Goal: Task Accomplishment & Management: Manage account settings

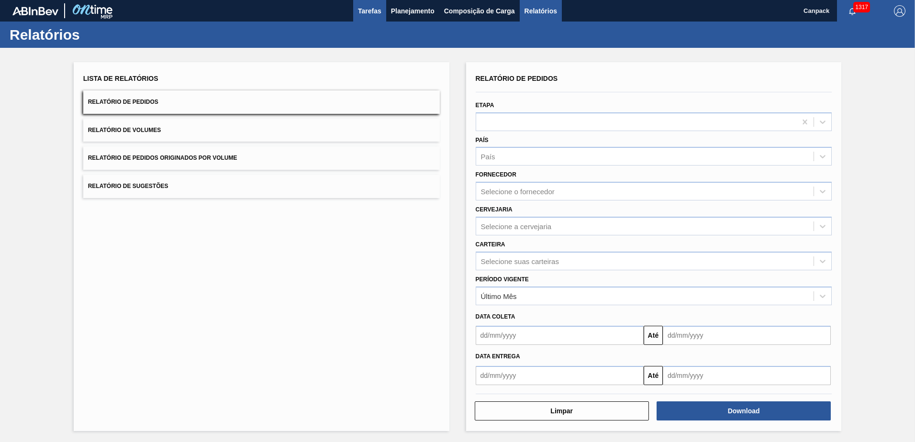
click at [375, 17] on button "Tarefas" at bounding box center [369, 11] width 33 height 22
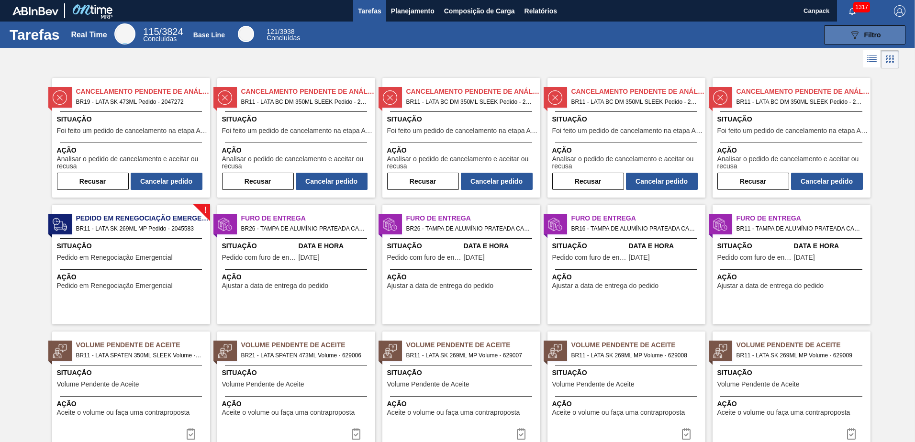
click at [864, 33] on span "Filtro" at bounding box center [872, 35] width 17 height 8
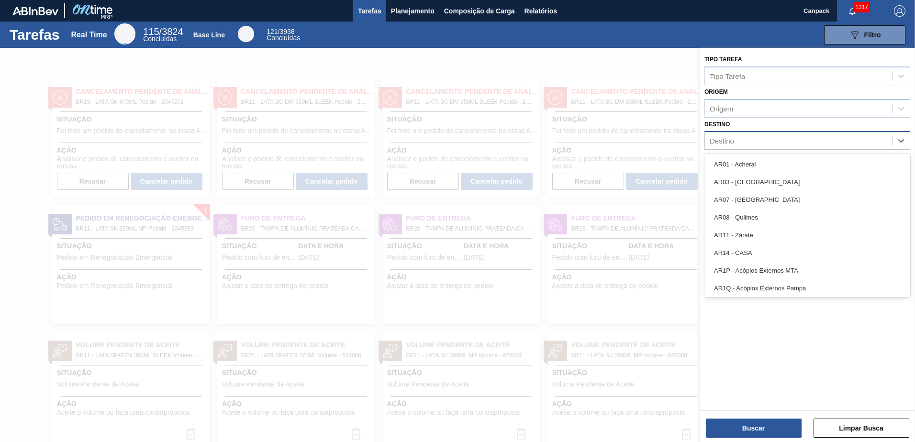
click at [743, 141] on div "Destino" at bounding box center [798, 141] width 187 height 14
type input "lag"
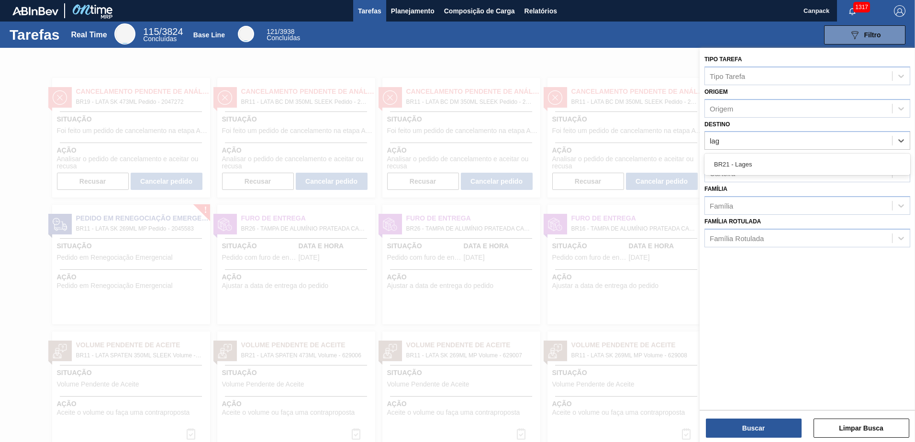
click at [743, 158] on div "BR21 - Lages" at bounding box center [807, 165] width 206 height 18
click at [755, 425] on button "Buscar" at bounding box center [754, 428] width 96 height 19
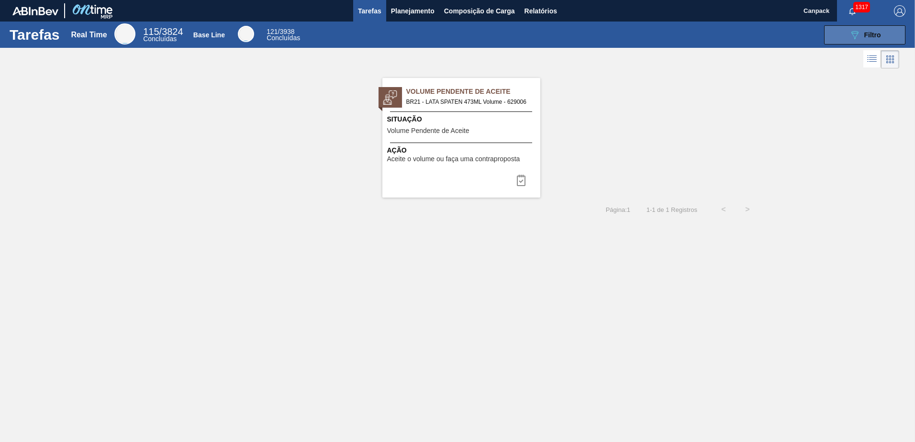
click at [856, 34] on icon "089F7B8B-B2A5-4AFE-B5C0-19BA573D28AC" at bounding box center [854, 34] width 11 height 11
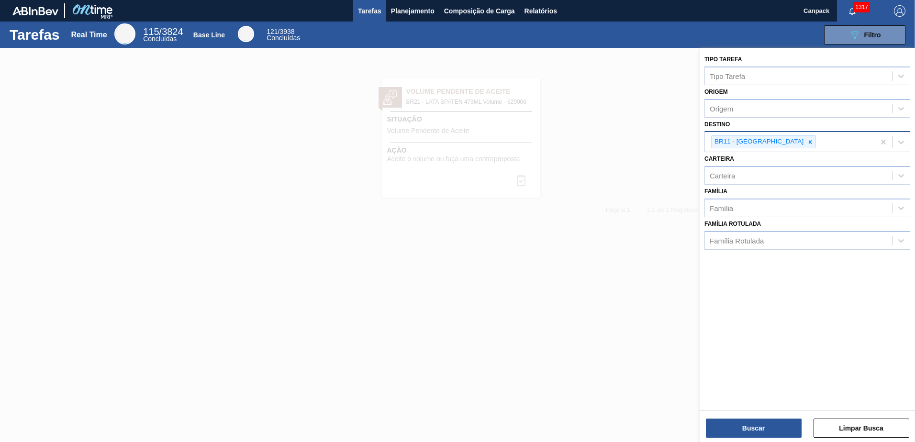
click at [807, 144] on icon at bounding box center [810, 142] width 7 height 7
type input "são"
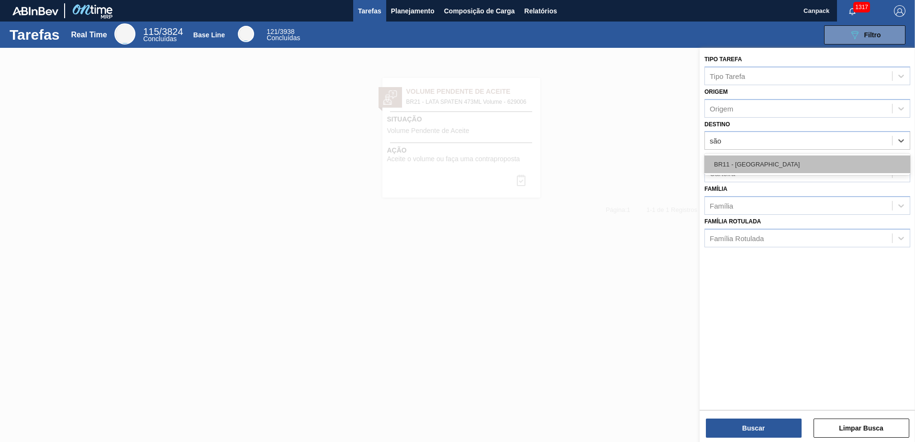
click at [779, 169] on div "BR11 - São Luís" at bounding box center [807, 165] width 206 height 18
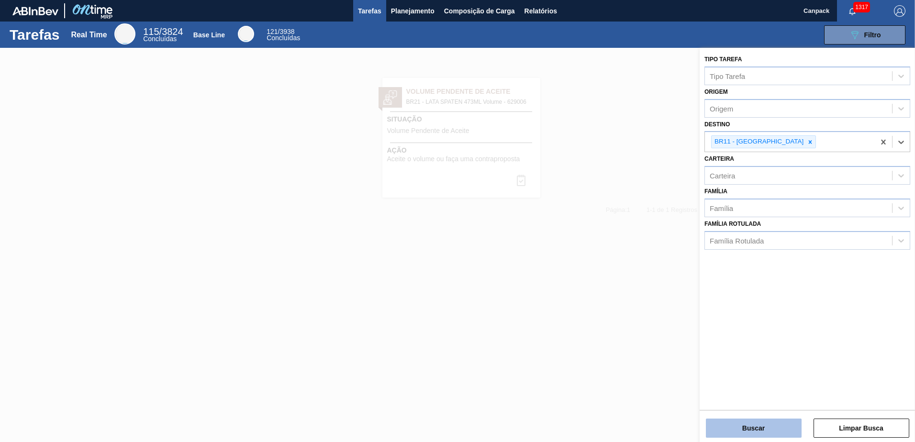
click at [756, 426] on button "Buscar" at bounding box center [754, 428] width 96 height 19
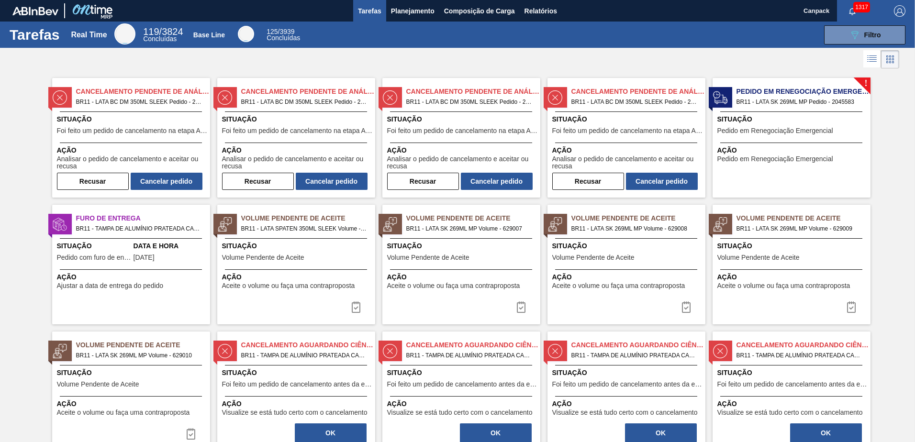
click at [124, 138] on div "Cancelamento Pendente de Análise BR11 - LATA BC DM 350ML SLEEK Pedido - 2049485…" at bounding box center [131, 138] width 158 height 120
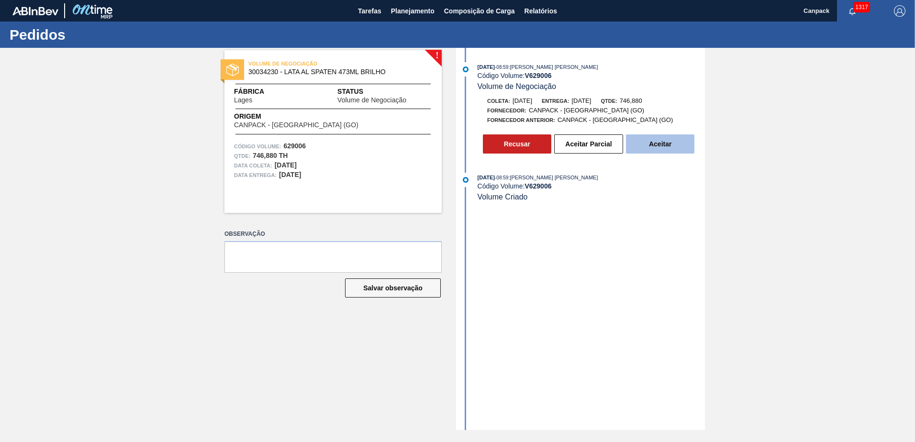
click at [648, 145] on button "Aceitar" at bounding box center [660, 143] width 68 height 19
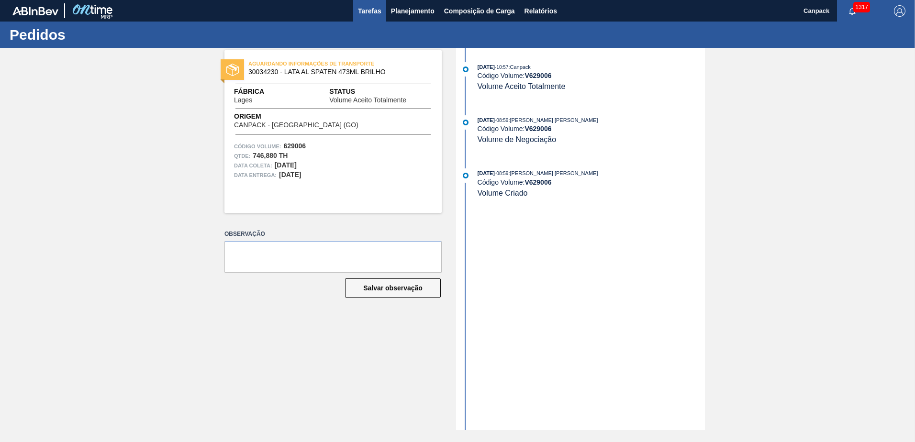
click at [370, 11] on span "Tarefas" at bounding box center [369, 10] width 23 height 11
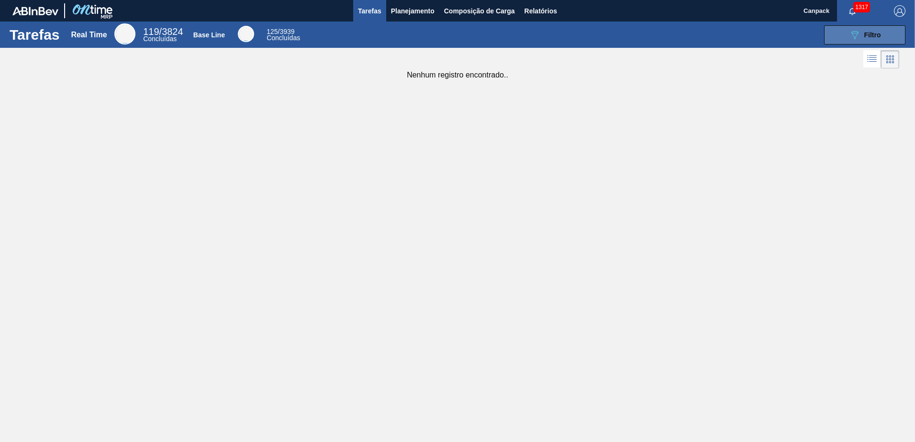
click at [856, 42] on button "089F7B8B-B2A5-4AFE-B5C0-19BA573D28AC Filtro" at bounding box center [864, 34] width 81 height 19
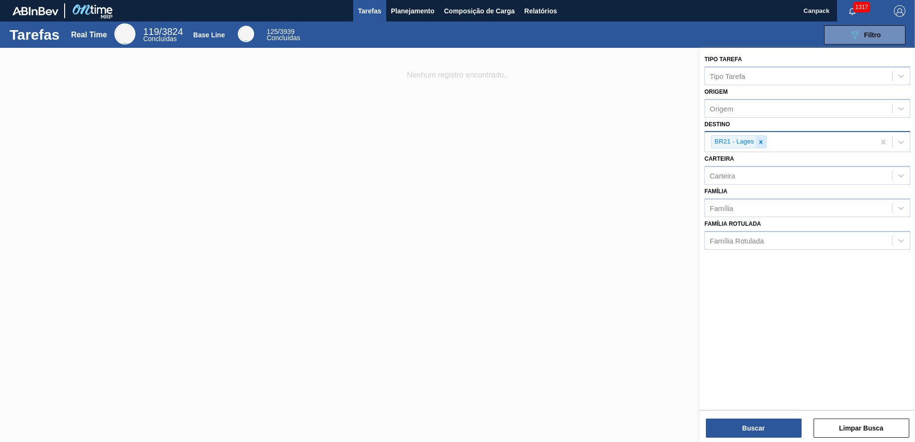
click at [761, 143] on icon at bounding box center [760, 141] width 3 height 3
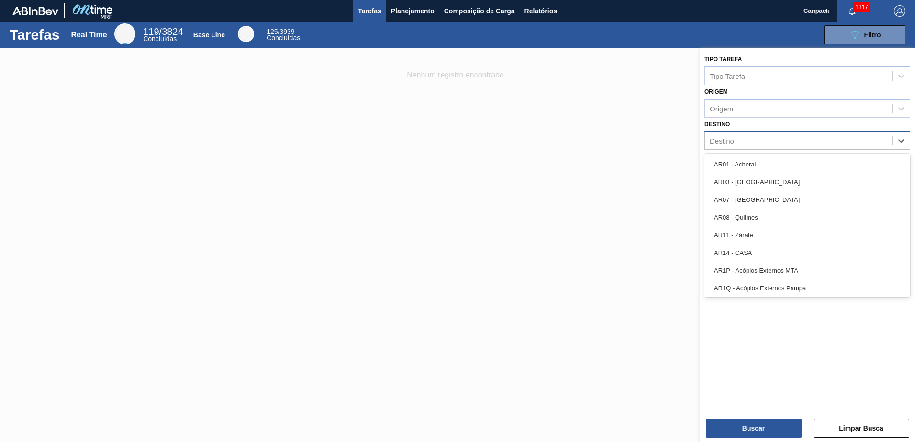
click at [766, 142] on div "Destino" at bounding box center [798, 141] width 187 height 14
type input "são"
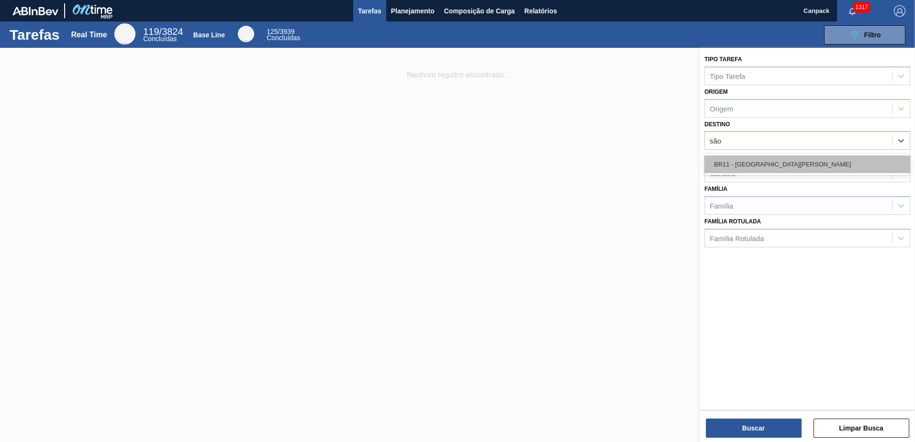
click at [767, 158] on div "BR11 - São Luís" at bounding box center [807, 165] width 206 height 18
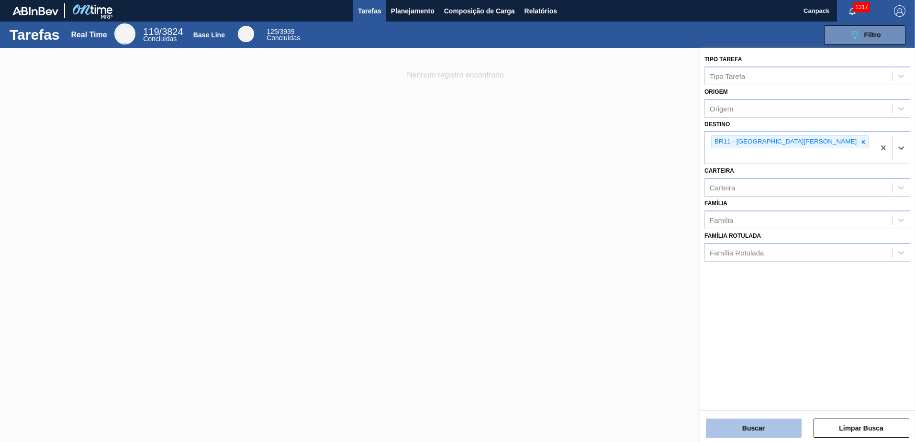
click at [762, 419] on button "Buscar" at bounding box center [754, 428] width 96 height 19
